Goal: Task Accomplishment & Management: Use online tool/utility

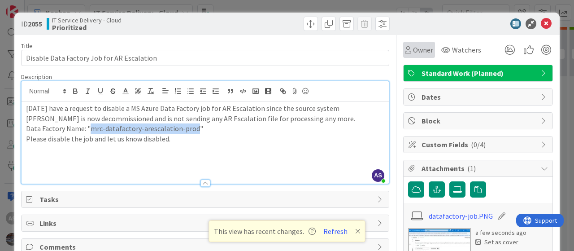
scroll to position [45, 0]
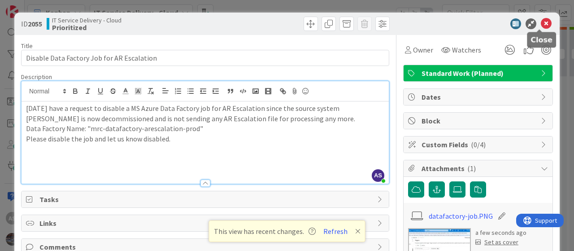
click at [541, 23] on icon at bounding box center [546, 23] width 11 height 11
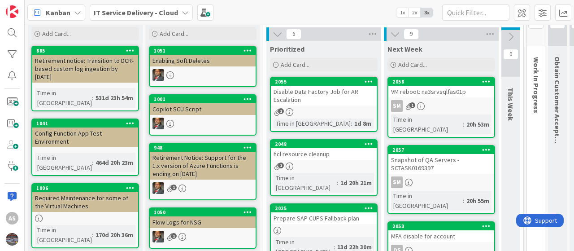
scroll to position [45, 0]
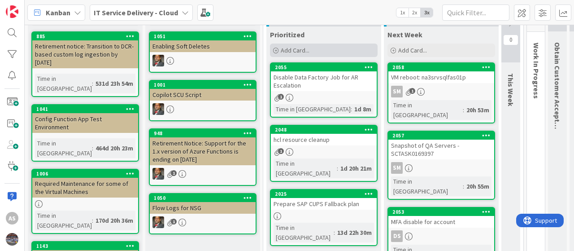
click at [297, 52] on span "Add Card..." at bounding box center [295, 50] width 29 height 8
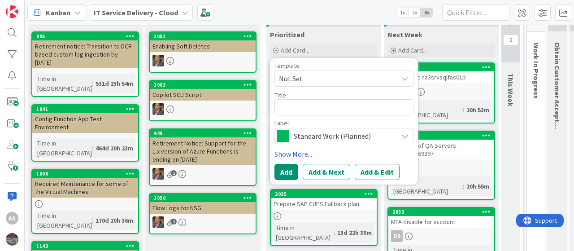
click at [294, 104] on textarea at bounding box center [343, 107] width 139 height 16
type textarea "x"
type textarea "PE1 Archive software"
click at [286, 169] on button "Add" at bounding box center [286, 172] width 24 height 16
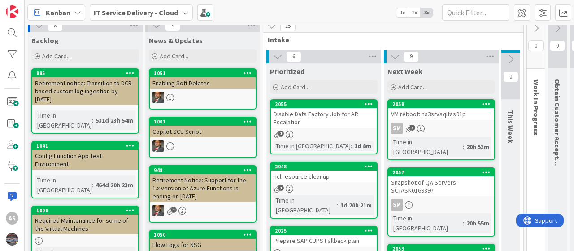
scroll to position [0, 0]
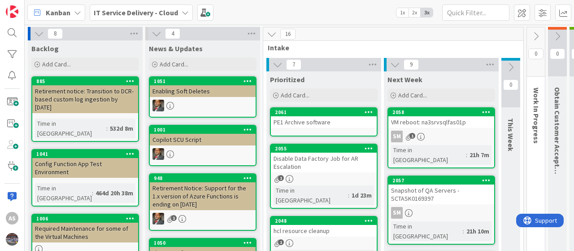
click at [307, 127] on div "PE1 Archive software" at bounding box center [324, 122] width 106 height 12
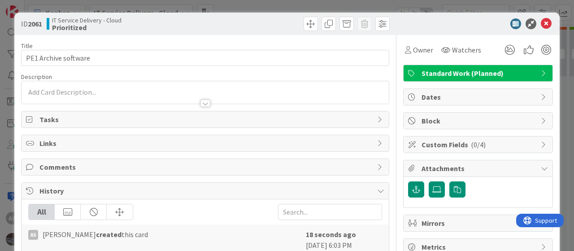
click at [99, 89] on div at bounding box center [205, 92] width 367 height 22
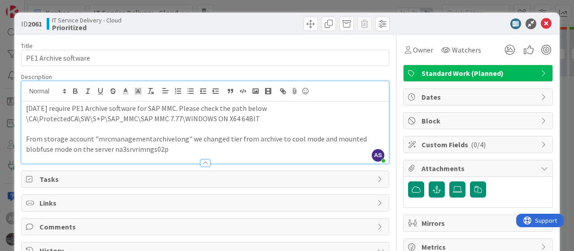
click at [180, 147] on p "From storage account "mrcmanagementarchivelong" we changed tier from archive to…" at bounding box center [205, 144] width 358 height 20
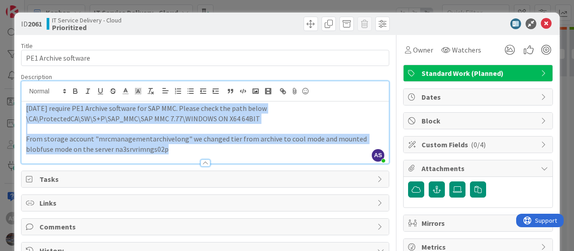
drag, startPoint x: 182, startPoint y: 152, endPoint x: 16, endPoint y: 95, distance: 175.7
click at [16, 95] on div "ID 2061 IT Service Delivery - Cloud Prioritized Title 21 / 128 PE1 Archive soft…" at bounding box center [286, 169] width 545 height 313
click at [195, 151] on p "From storage account "mrcmanagementarchivelong" we changed tier from archive to…" at bounding box center [205, 144] width 358 height 20
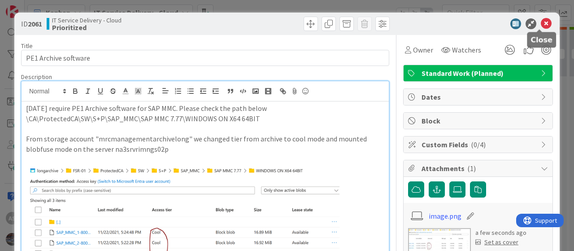
click at [541, 22] on icon at bounding box center [546, 23] width 11 height 11
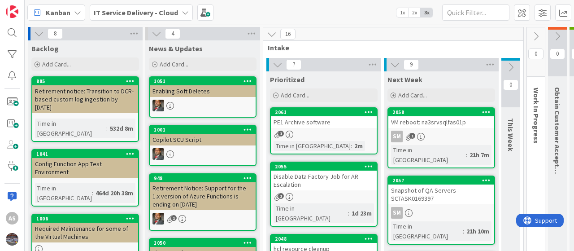
scroll to position [45, 0]
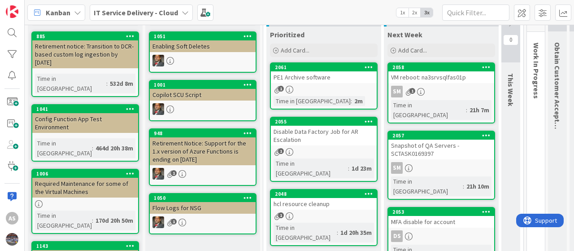
click at [310, 198] on div "hcl resource cleanup" at bounding box center [324, 204] width 106 height 12
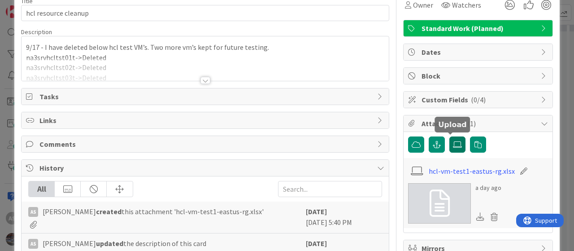
click at [453, 144] on icon at bounding box center [457, 144] width 9 height 7
click at [449, 136] on input "file" at bounding box center [449, 136] width 0 height 0
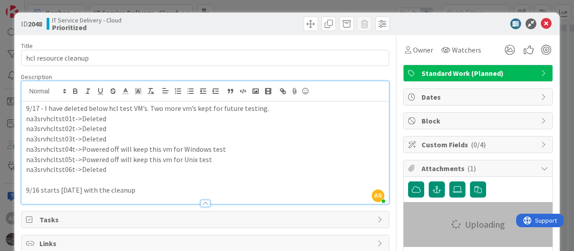
click at [27, 90] on div "AS Abubakkar Sithick just joined 9/17 - I have deleted below hcl test VM’s. Two…" at bounding box center [205, 142] width 367 height 122
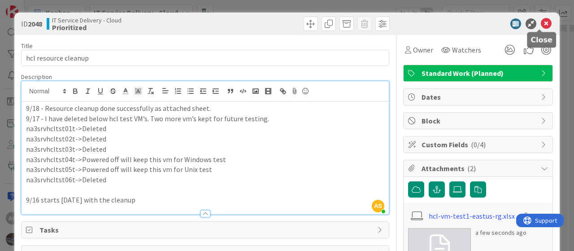
click at [541, 21] on icon at bounding box center [546, 23] width 11 height 11
